Goal: Find contact information: Find contact information

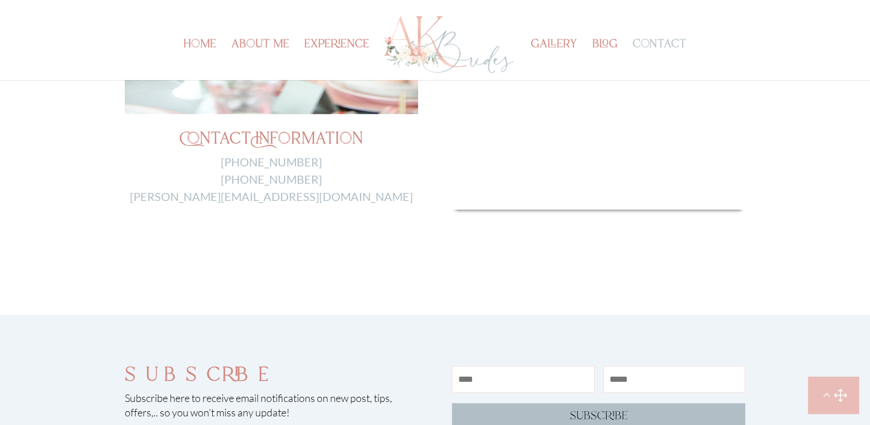
scroll to position [582, 0]
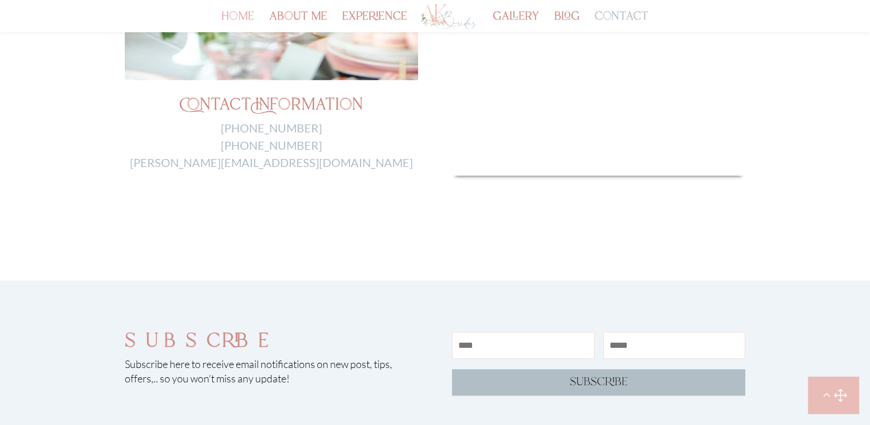
click at [253, 13] on link "home" at bounding box center [237, 23] width 33 height 20
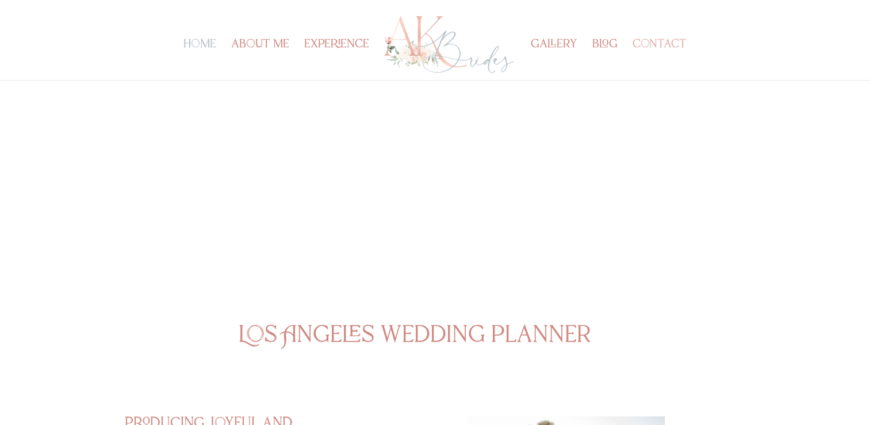
click at [664, 43] on link "contact" at bounding box center [660, 60] width 54 height 40
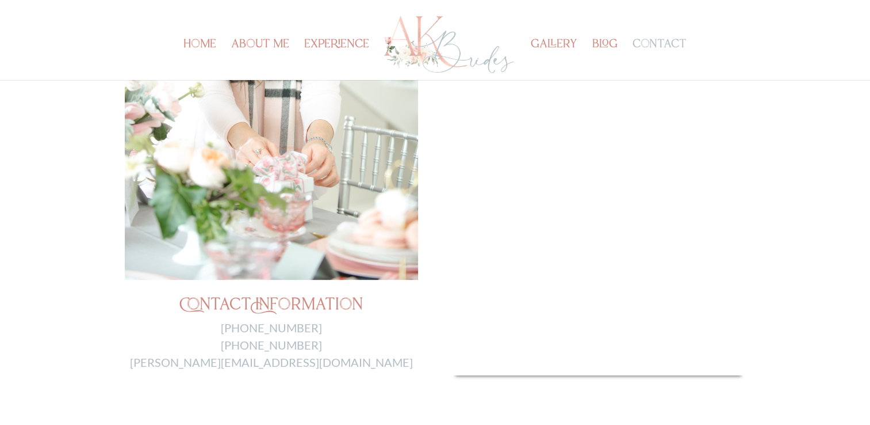
scroll to position [371, 0]
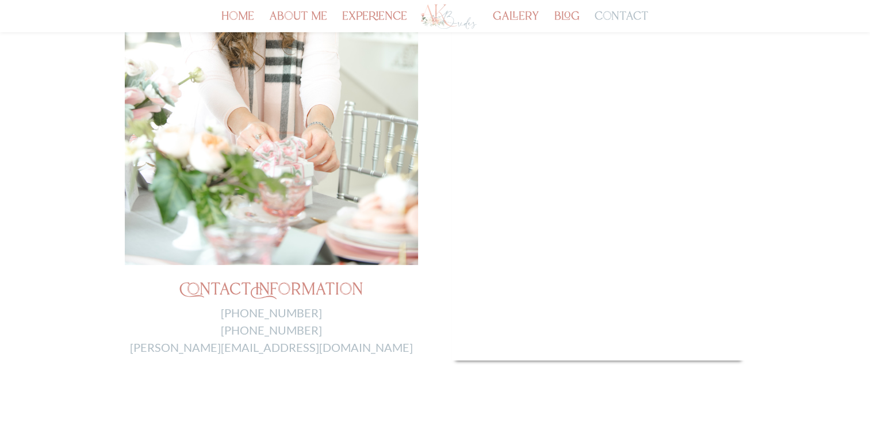
click at [290, 347] on link "Anita@akbrides.com" at bounding box center [271, 347] width 283 height 14
drag, startPoint x: 197, startPoint y: 351, endPoint x: 331, endPoint y: 353, distance: 134.0
click at [331, 353] on p "205-492-7428 805-443-9880 Anita@akbrides.com" at bounding box center [271, 330] width 293 height 52
copy link "Anita@akbrides.com"
